Goal: Navigation & Orientation: Find specific page/section

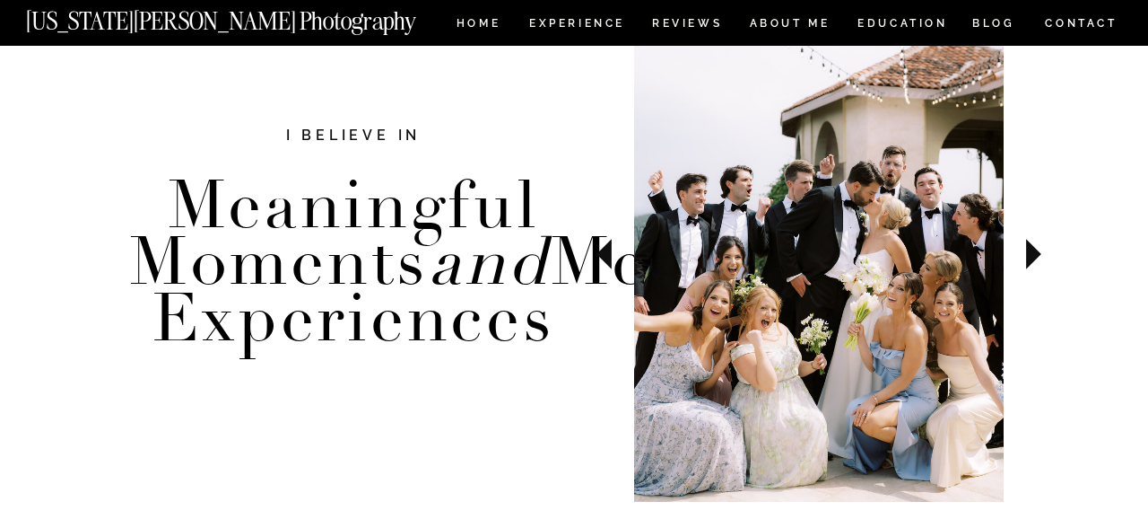
scroll to position [656, 0]
click at [1039, 256] on icon at bounding box center [1034, 253] width 60 height 63
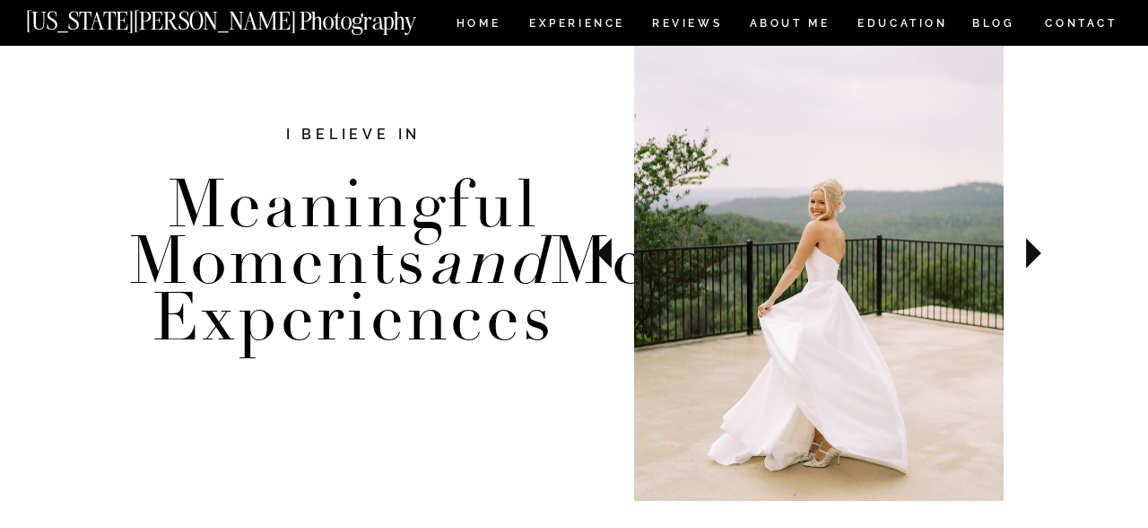
click at [1029, 252] on icon at bounding box center [1033, 253] width 15 height 31
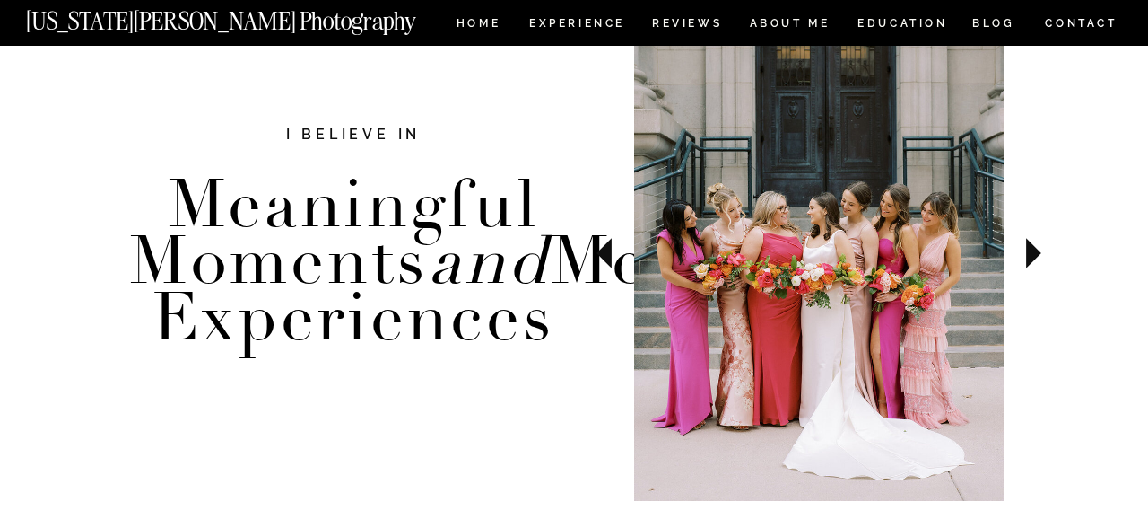
click at [1033, 252] on icon at bounding box center [1033, 253] width 15 height 31
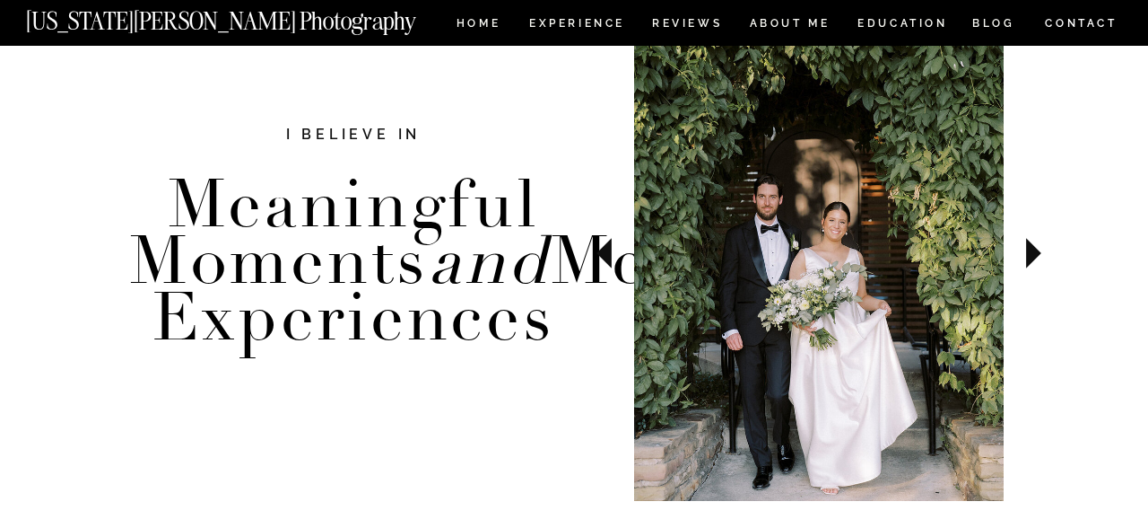
click at [1030, 252] on icon at bounding box center [1033, 253] width 15 height 31
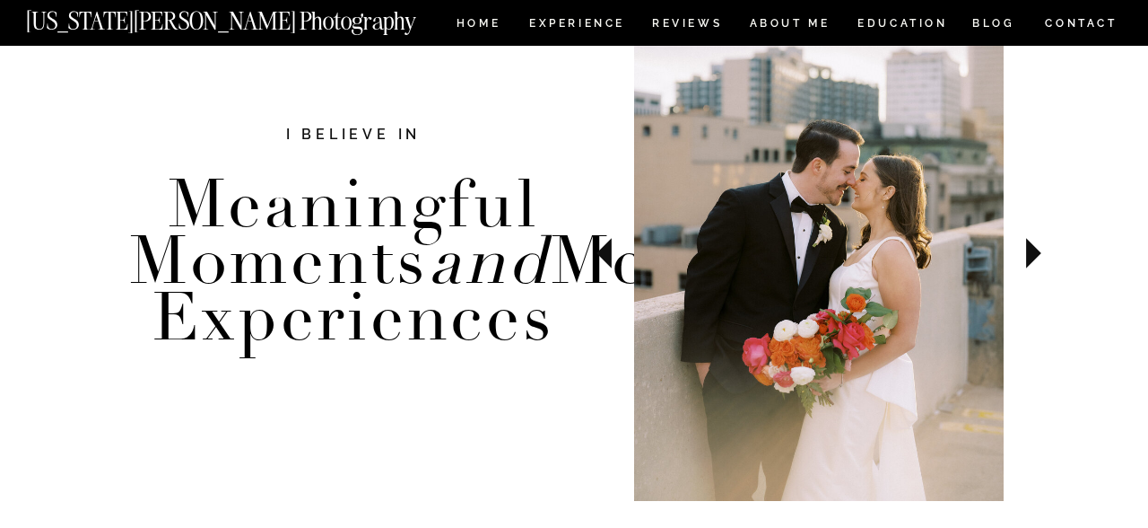
click at [1029, 251] on icon at bounding box center [1033, 253] width 15 height 31
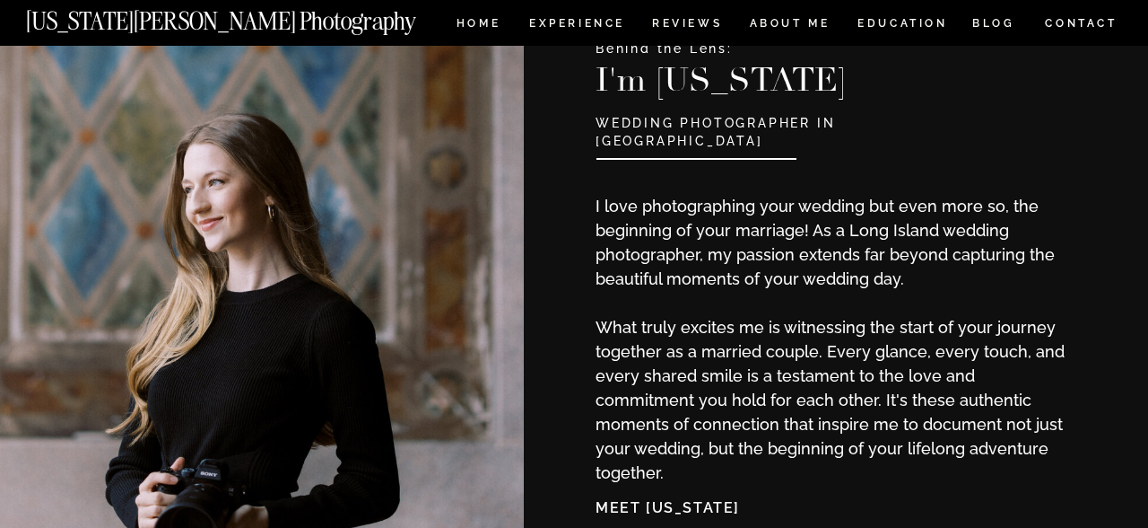
scroll to position [0, 0]
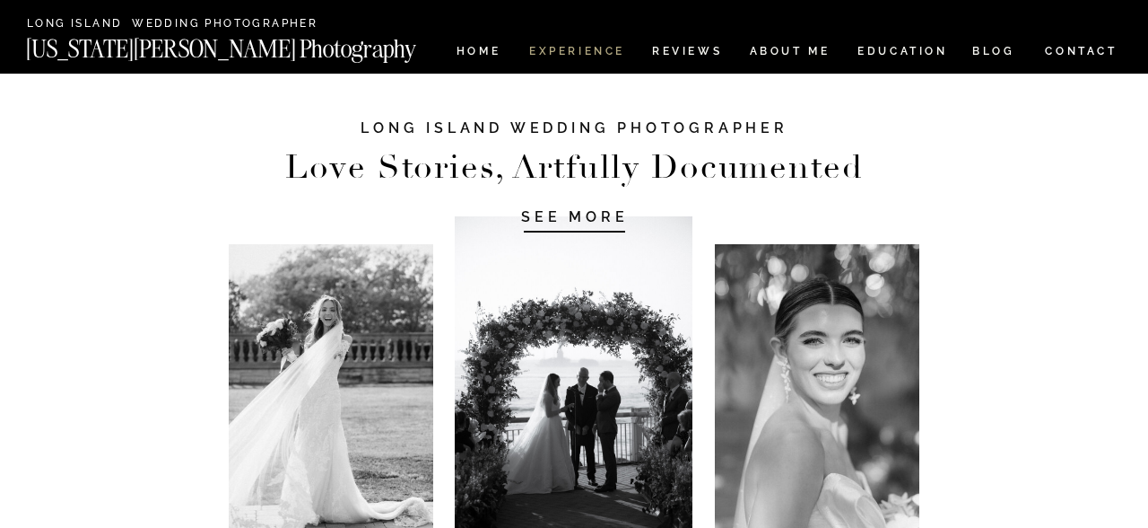
click at [589, 53] on nav "Experience" at bounding box center [576, 53] width 94 height 15
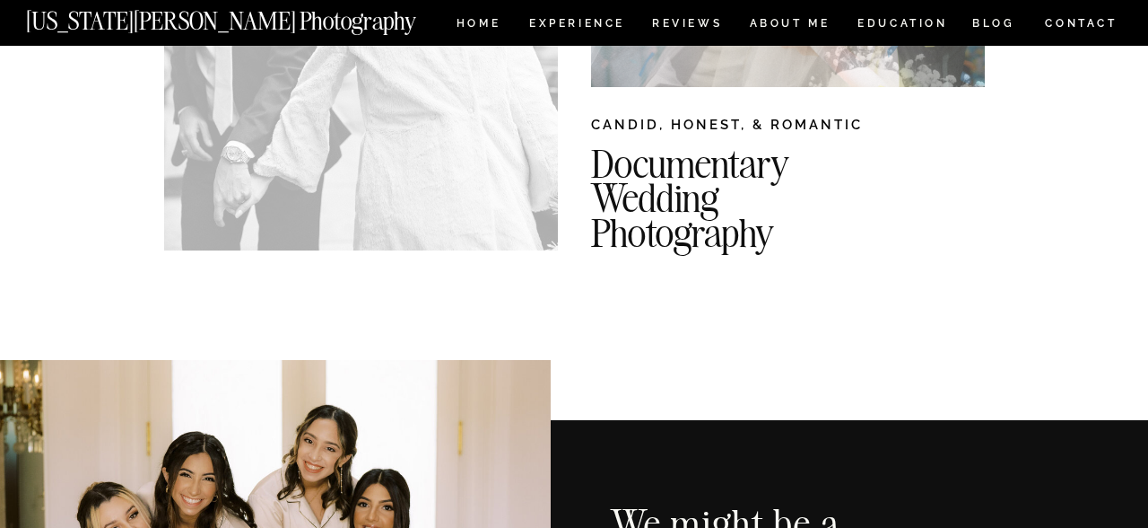
scroll to position [616, 0]
